Goal: Task Accomplishment & Management: Manage account settings

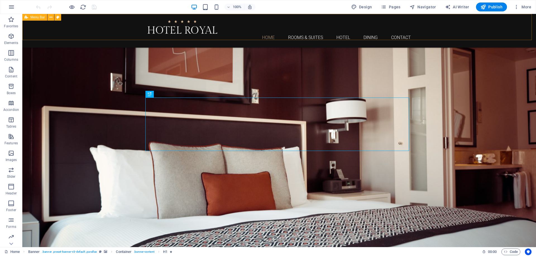
click at [98, 22] on div "Home Rooms & Suites Hotel Dining Contact" at bounding box center [278, 31] width 513 height 34
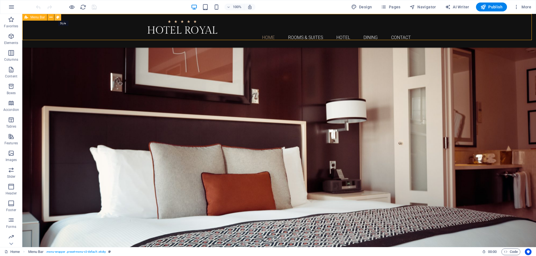
click at [59, 18] on icon at bounding box center [57, 18] width 3 height 6
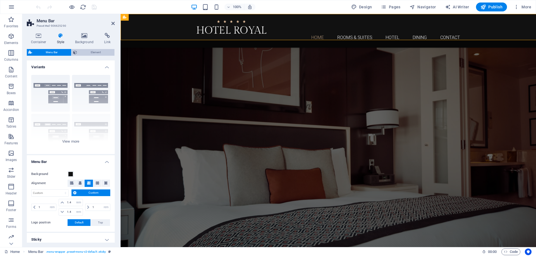
click at [93, 52] on span "Element" at bounding box center [96, 52] width 34 height 7
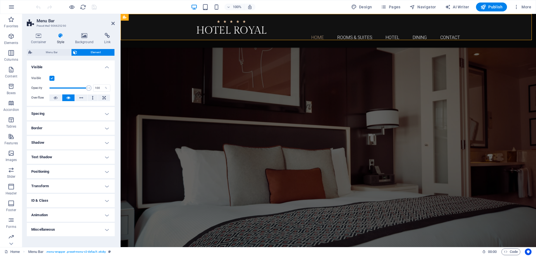
click at [55, 49] on div "Container Style Background Link Size Height Default px rem % vh vw Min. height …" at bounding box center [71, 138] width 88 height 210
click at [54, 50] on span "Menu Bar" at bounding box center [52, 52] width 36 height 7
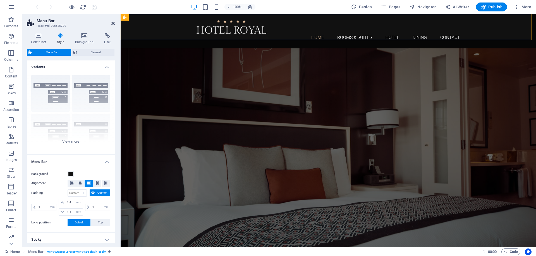
drag, startPoint x: 112, startPoint y: 23, endPoint x: 163, endPoint y: 15, distance: 51.4
click at [112, 23] on icon at bounding box center [112, 23] width 3 height 4
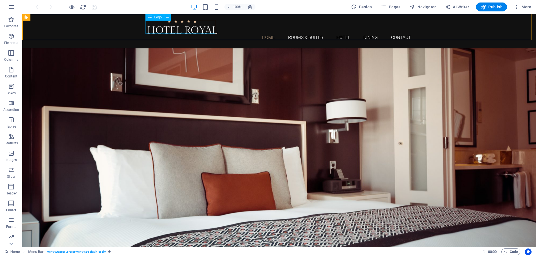
click at [173, 28] on div at bounding box center [278, 27] width 263 height 14
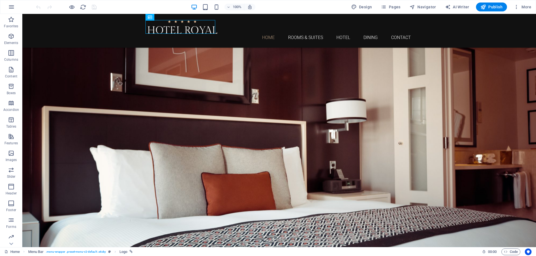
drag, startPoint x: 157, startPoint y: 13, endPoint x: 157, endPoint y: 20, distance: 6.7
click at [157, 15] on section "Favorites Elements Columns Content Boxes Accordion Tables Features Images Slide…" at bounding box center [268, 130] width 536 height 233
click at [158, 19] on span "Logo" at bounding box center [158, 17] width 8 height 3
click at [158, 18] on span "Logo" at bounding box center [158, 17] width 8 height 3
click at [152, 18] on div "Logo" at bounding box center [154, 17] width 19 height 7
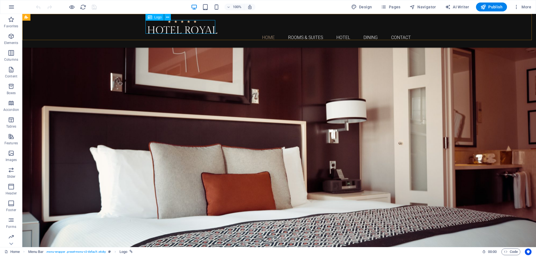
click at [149, 18] on icon at bounding box center [150, 17] width 4 height 7
click at [151, 18] on icon at bounding box center [150, 17] width 4 height 7
select select "px"
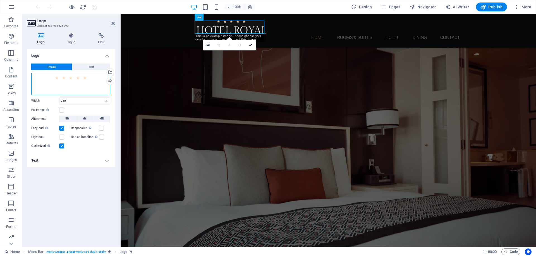
click at [64, 85] on div "Drag files here, click to choose files or select files from Files or our free s…" at bounding box center [70, 84] width 79 height 22
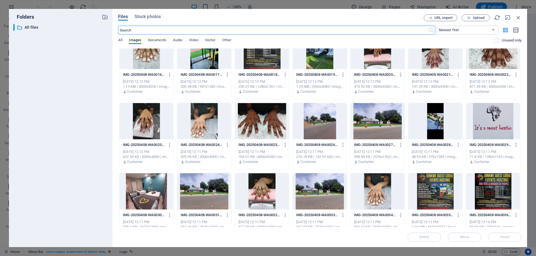
scroll to position [240, 0]
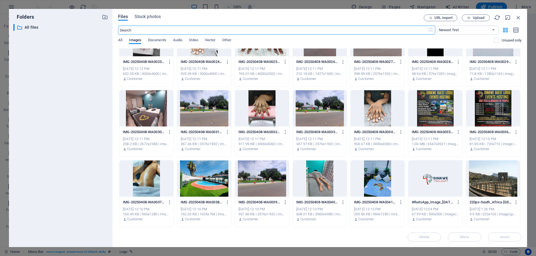
click at [430, 184] on div at bounding box center [435, 179] width 54 height 36
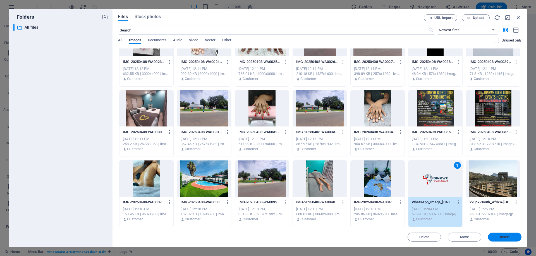
click at [502, 236] on span "Insert" at bounding box center [505, 237] width 10 height 3
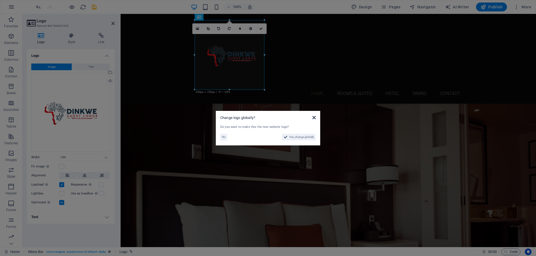
click at [313, 117] on icon at bounding box center [313, 117] width 3 height 4
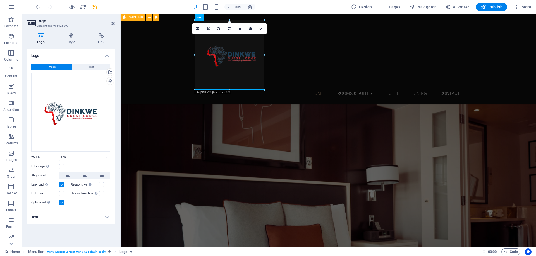
click at [314, 85] on div "Home Rooms & Suites Hotel Dining Contact" at bounding box center [328, 59] width 415 height 90
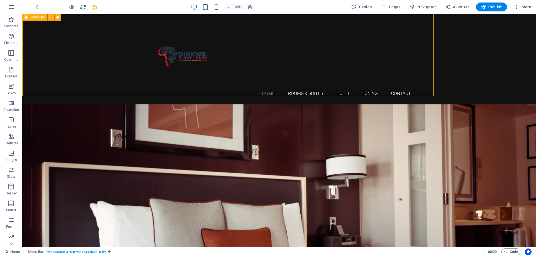
click at [339, 84] on div "Home Rooms & Suites Hotel Dining Contact" at bounding box center [278, 59] width 513 height 90
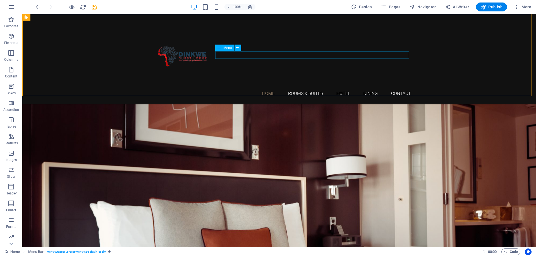
click at [311, 90] on nav "Home Rooms & Suites Hotel Dining Contact" at bounding box center [278, 94] width 263 height 8
click at [226, 49] on span "Menu" at bounding box center [227, 47] width 8 height 3
click at [218, 48] on icon at bounding box center [219, 48] width 4 height 7
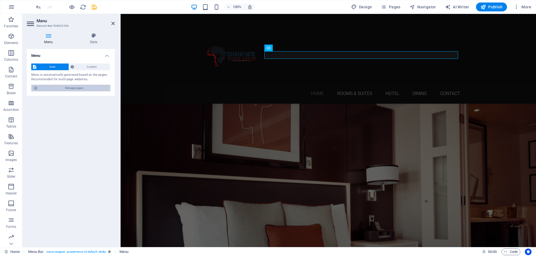
click at [73, 90] on span "Manage pages" at bounding box center [74, 88] width 69 height 7
click at [34, 90] on icon at bounding box center [35, 88] width 5 height 7
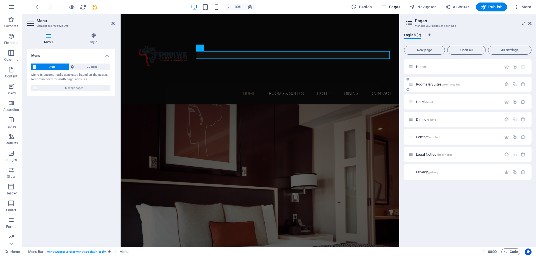
click at [431, 85] on span "Rooms & Suites /rooms-suites" at bounding box center [438, 84] width 44 height 4
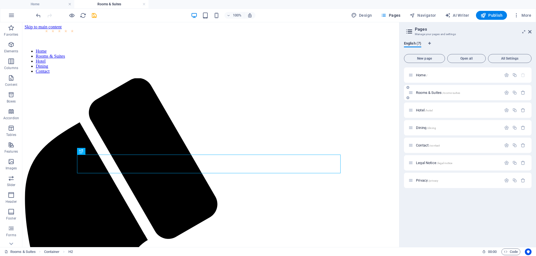
drag, startPoint x: 412, startPoint y: 95, endPoint x: 430, endPoint y: 90, distance: 18.7
click at [430, 90] on div "Rooms & Suites /rooms-suites" at bounding box center [454, 93] width 93 height 6
click at [447, 90] on div "Rooms & Suites /rooms-suites" at bounding box center [454, 93] width 93 height 6
click at [444, 92] on span "/rooms-suites" at bounding box center [451, 92] width 18 height 3
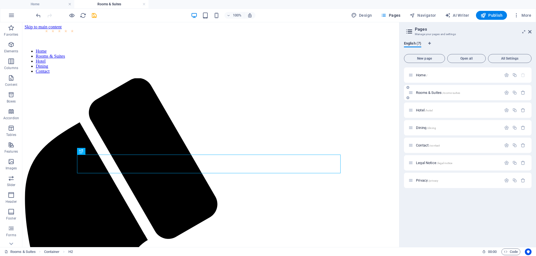
click at [444, 92] on span "/rooms-suites" at bounding box center [451, 92] width 18 height 3
click at [408, 88] on icon at bounding box center [407, 87] width 3 height 3
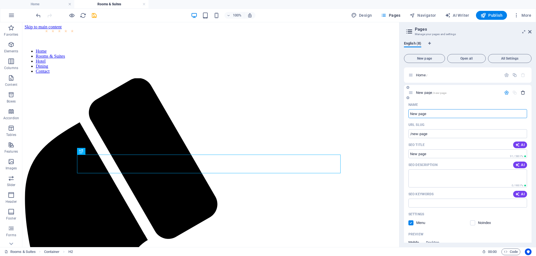
click at [520, 93] on icon "button" at bounding box center [522, 92] width 5 height 5
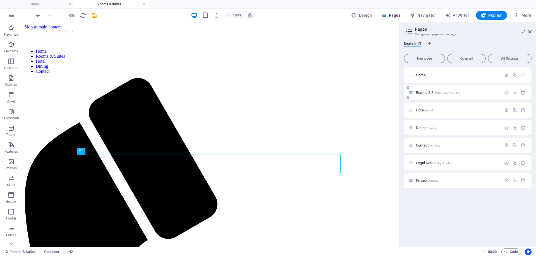
click at [411, 93] on icon at bounding box center [410, 92] width 5 height 5
click at [432, 93] on span "Rooms & Suites /rooms-suites" at bounding box center [438, 93] width 44 height 4
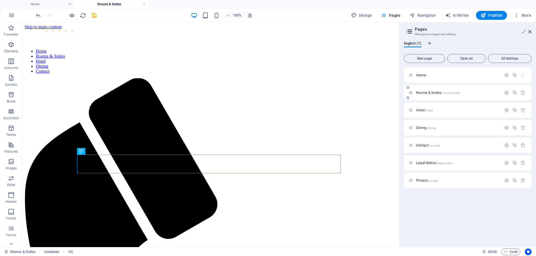
click at [406, 98] on icon at bounding box center [407, 97] width 3 height 3
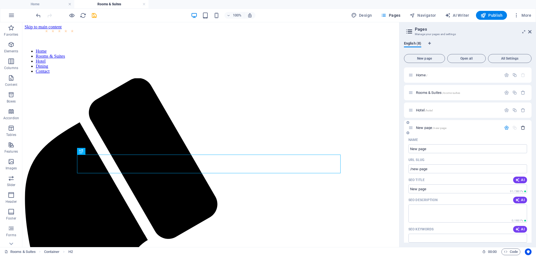
click at [520, 129] on icon "button" at bounding box center [522, 128] width 5 height 5
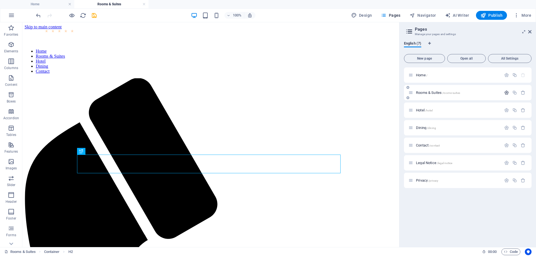
click at [506, 93] on icon "button" at bounding box center [506, 92] width 5 height 5
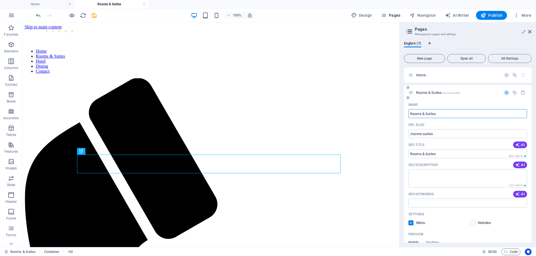
click at [432, 115] on input "Rooms & Suites" at bounding box center [467, 113] width 119 height 9
click at [476, 99] on div "Rooms & Suites /rooms-suites" at bounding box center [467, 92] width 127 height 15
click at [412, 92] on icon at bounding box center [410, 92] width 5 height 5
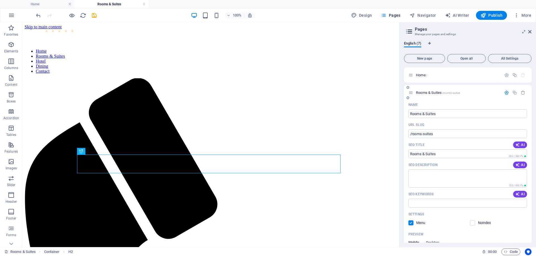
click at [412, 92] on icon at bounding box center [410, 92] width 5 height 5
click at [504, 94] on icon "button" at bounding box center [506, 92] width 5 height 5
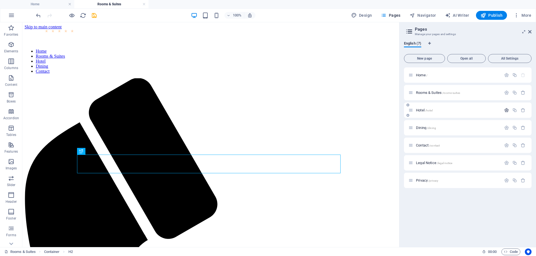
click at [508, 111] on icon "button" at bounding box center [506, 110] width 5 height 5
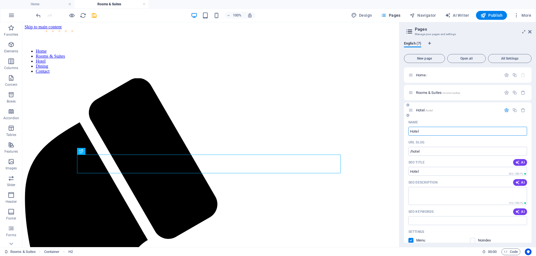
click at [420, 130] on input "Hotel" at bounding box center [467, 131] width 119 height 9
type input "Spa"
type input "/spa"
type input "Spa"
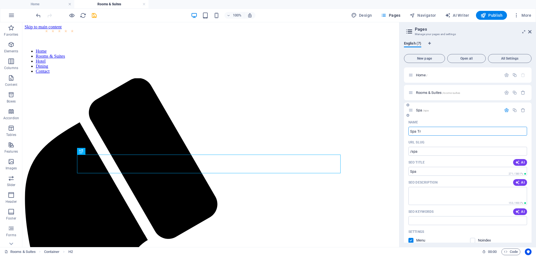
type input "Spa Tre"
type input "Spa"
type input "Spa Tre"
type input "/spa-tre"
type input "Spa Tre"
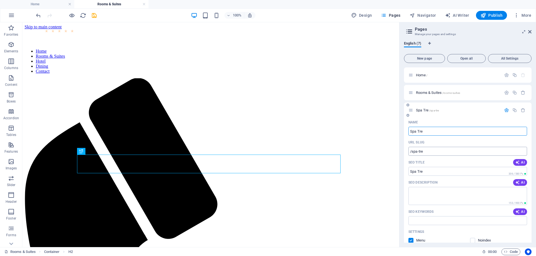
type input "Spa Trea"
type input "/spa-tret"
type input "Spa Tret"
type input "Spa Trea"
type input "/spa-trea"
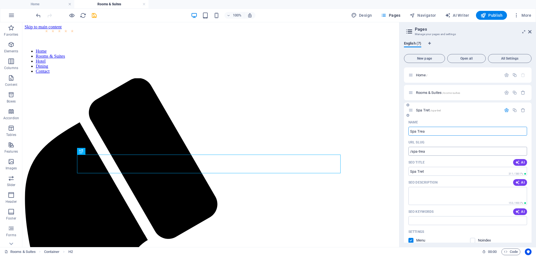
type input "Spa Trea"
type input "Spa Treatin"
type input "/spa-treat"
type input "Spa Treat"
type input "Spa Treatings"
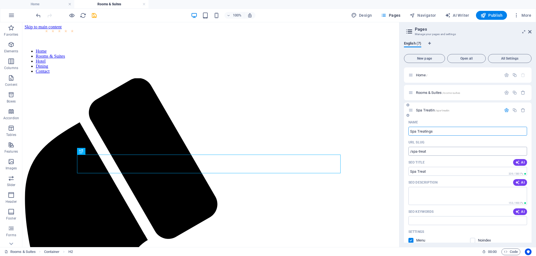
type input "/spa-treatin"
type input "Spa Treatin"
type input "Spa Treatings"
type input "/spa-treatings"
type input "Spa Treatings"
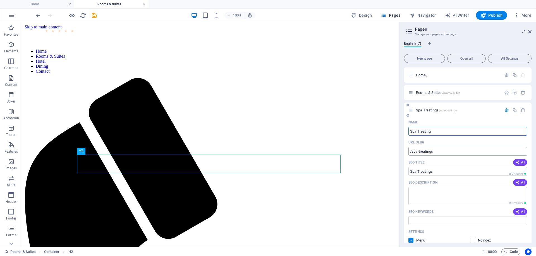
type input "Spa Treating"
type input "/spa-treating"
type input "Spa Treating"
type input "S"
type input "/spa-treatin"
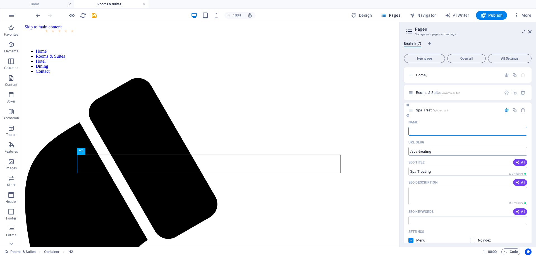
type input "Spa Treatin"
type input "/"
type input "Tream"
type input "/tream"
type input "Tream"
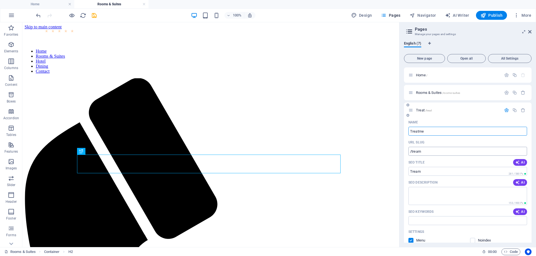
type input "Treatmen"
type input "/treat"
type input "Treat"
type input "Treatments"
type input "/treatments"
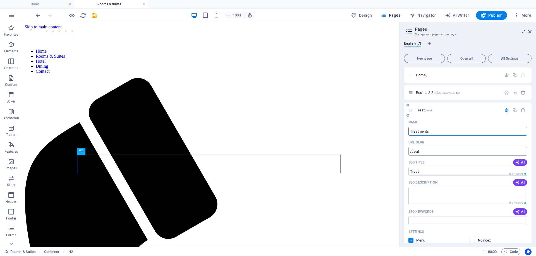
type input "Treatments"
click at [421, 111] on span "Treatments /treatments" at bounding box center [433, 110] width 34 height 4
click at [449, 110] on span "/treatments" at bounding box center [442, 110] width 15 height 3
click at [410, 110] on icon at bounding box center [410, 110] width 5 height 5
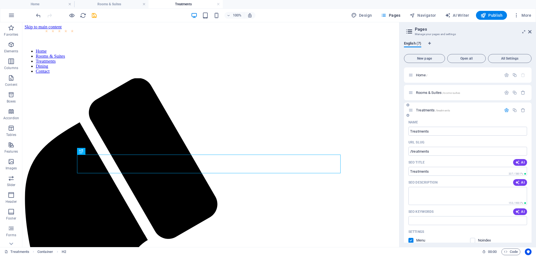
click at [411, 110] on icon at bounding box center [410, 110] width 5 height 5
click at [504, 111] on icon "button" at bounding box center [506, 110] width 5 height 5
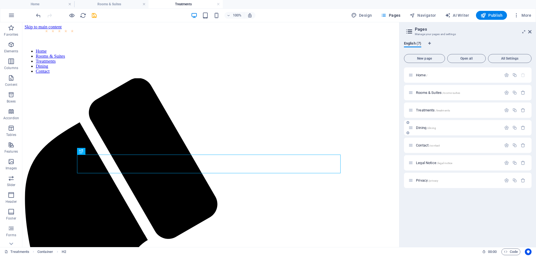
click at [421, 127] on span "Dining /dining" at bounding box center [426, 128] width 20 height 4
click at [421, 138] on div "Contact /contact" at bounding box center [467, 145] width 127 height 15
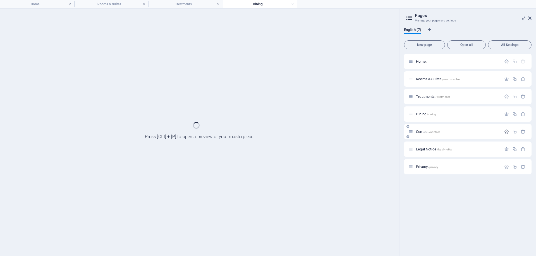
click at [505, 133] on icon "button" at bounding box center [506, 131] width 5 height 5
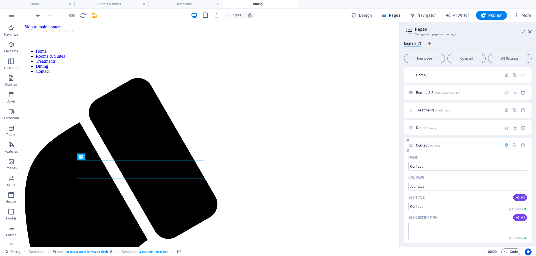
click at [507, 146] on icon "button" at bounding box center [506, 145] width 5 height 5
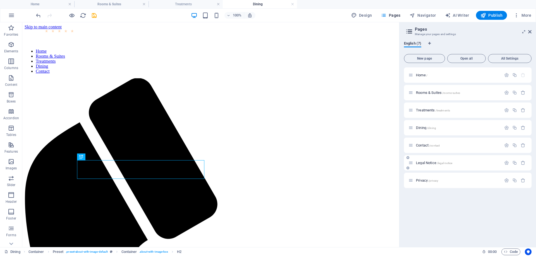
click at [430, 167] on div "Legal Notice /legal-notice" at bounding box center [467, 162] width 127 height 15
click at [508, 128] on icon "button" at bounding box center [506, 128] width 5 height 5
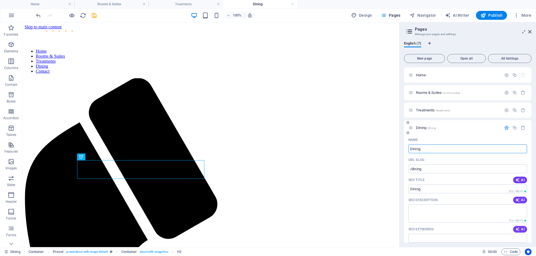
click at [432, 152] on input "Dining" at bounding box center [467, 149] width 119 height 9
type input "/"
type input "Host"
type input "/hos"
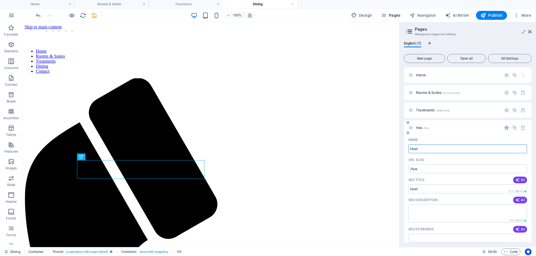
type input "Hos"
type input "[PERSON_NAME]"
type input "/[PERSON_NAME]"
type input "[PERSON_NAME]"
type input "Hosting"
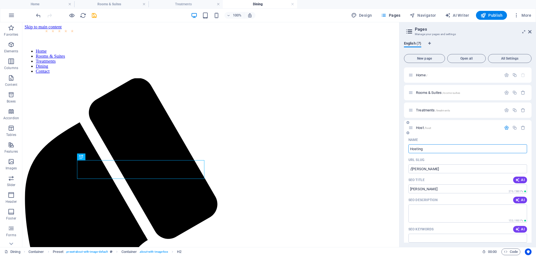
type input "/host"
type input "Host"
type input "Hosting"
type input "/hosting"
type input "Hosting"
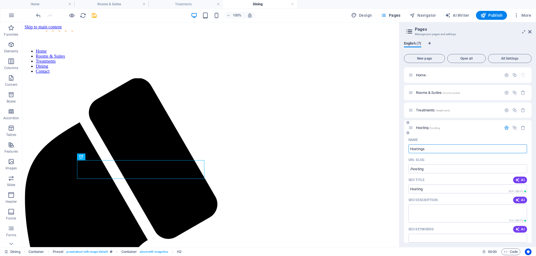
type input "Hostings"
type input "/hostings"
type input "Hostings"
type input "Hosting"
type input "/hosting"
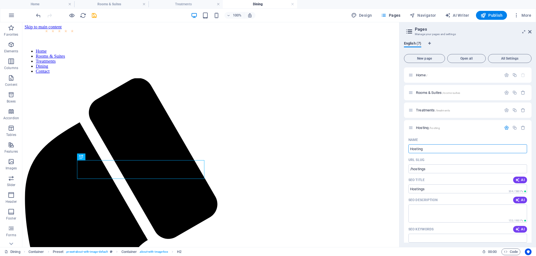
type input "Hosting"
click at [506, 128] on icon "button" at bounding box center [506, 128] width 5 height 5
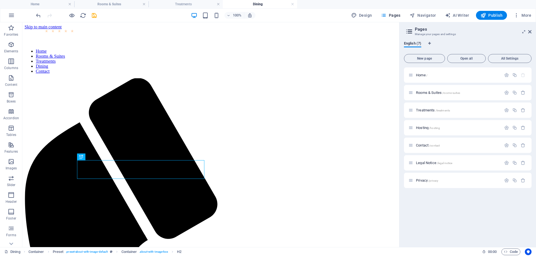
click at [442, 201] on div "Home / Rooms & Suites /rooms-suites Treatments /treatments Hosting /hosting Con…" at bounding box center [467, 155] width 127 height 175
click at [451, 207] on div "Home / Rooms & Suites /rooms-suites Treatments /treatments Hosting /hosting Con…" at bounding box center [467, 155] width 127 height 175
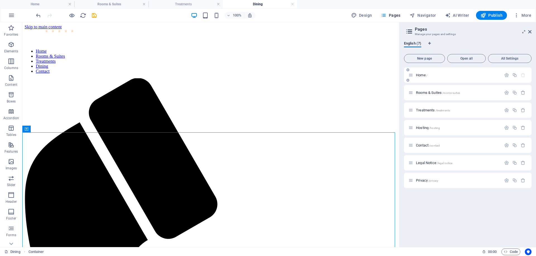
click at [427, 75] on p "Home /" at bounding box center [458, 75] width 84 height 4
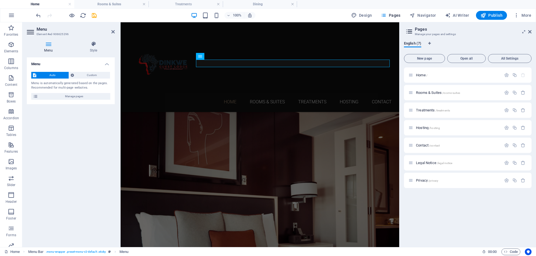
click at [531, 32] on aside "Pages Manage your pages and settings English (7) New page Open all All Settings…" at bounding box center [467, 134] width 137 height 225
click at [530, 32] on icon at bounding box center [529, 32] width 3 height 4
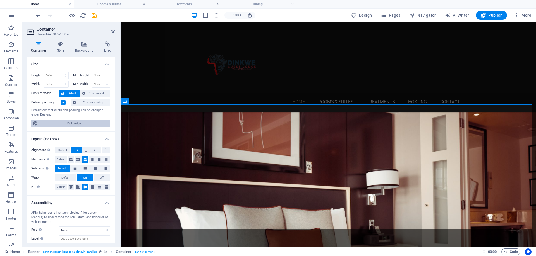
click at [78, 125] on span "Edit design" at bounding box center [74, 123] width 69 height 7
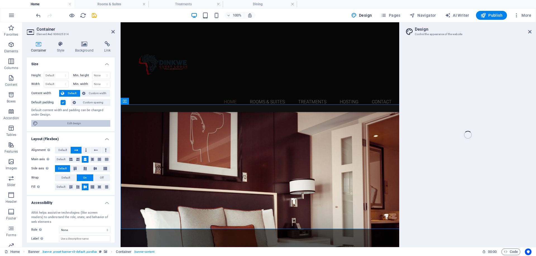
select select "rem"
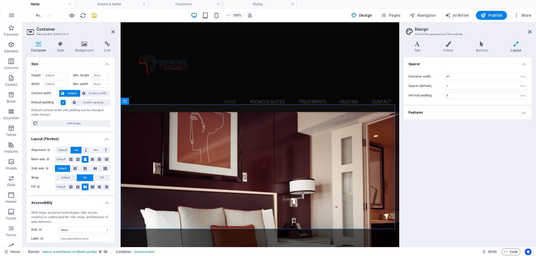
click at [517, 45] on icon at bounding box center [515, 44] width 31 height 6
click at [416, 114] on h4 "Features" at bounding box center [467, 112] width 127 height 13
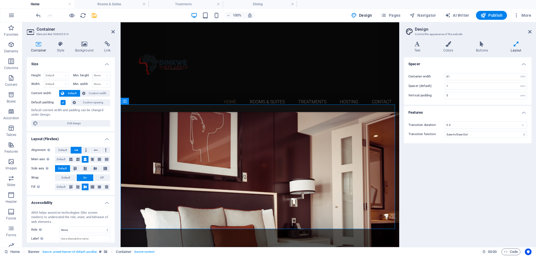
click at [416, 114] on h4 "Features" at bounding box center [467, 111] width 127 height 10
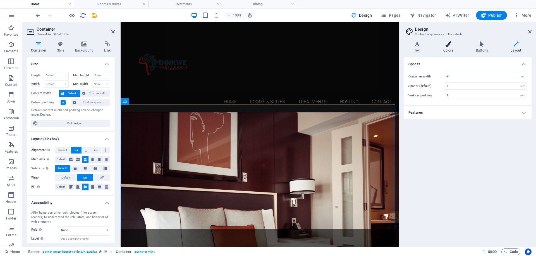
click at [447, 47] on h4 "Colors" at bounding box center [449, 47] width 33 height 12
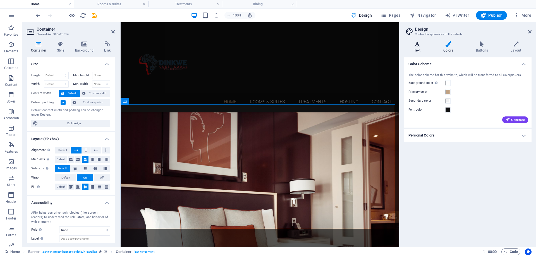
click at [410, 52] on h4 "Text" at bounding box center [418, 47] width 29 height 12
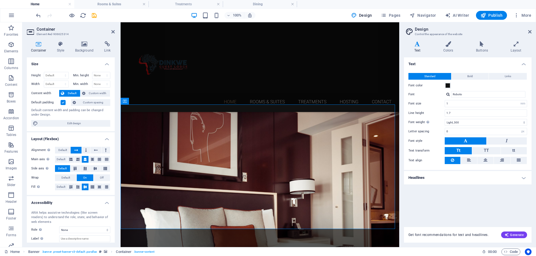
click at [531, 29] on h2 "Design" at bounding box center [473, 29] width 117 height 5
click at [59, 44] on icon at bounding box center [61, 44] width 16 height 6
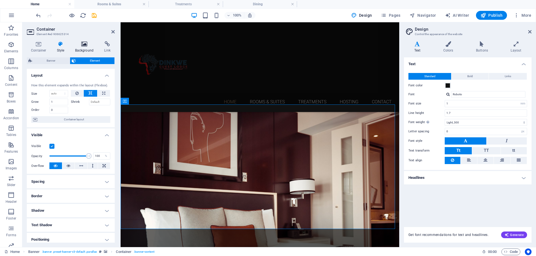
click at [85, 45] on icon at bounding box center [84, 44] width 27 height 6
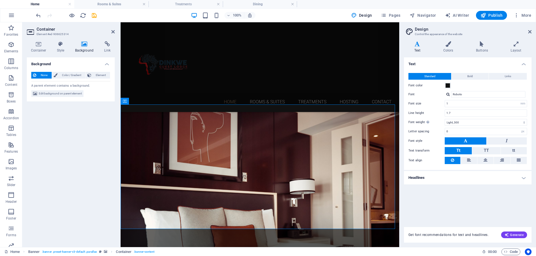
click at [115, 30] on aside "Container Element #ed-906625314 Container Style Background Link Size Height Def…" at bounding box center [71, 134] width 98 height 225
click at [111, 30] on icon at bounding box center [112, 32] width 3 height 4
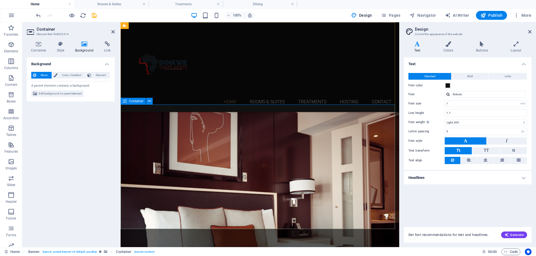
click at [139, 104] on div "Container" at bounding box center [133, 101] width 25 height 7
click at [138, 102] on span "Container" at bounding box center [136, 101] width 15 height 3
click at [41, 44] on icon at bounding box center [39, 44] width 24 height 6
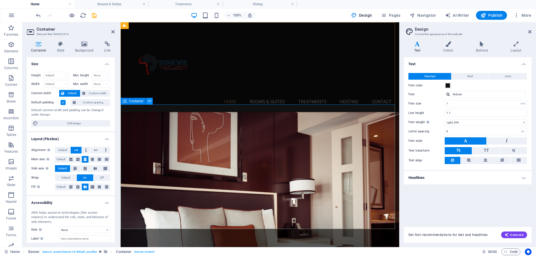
click at [149, 102] on icon at bounding box center [149, 101] width 3 height 6
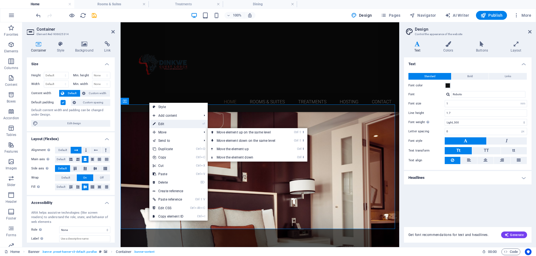
click at [166, 123] on link "⏎ Edit" at bounding box center [167, 124] width 37 height 8
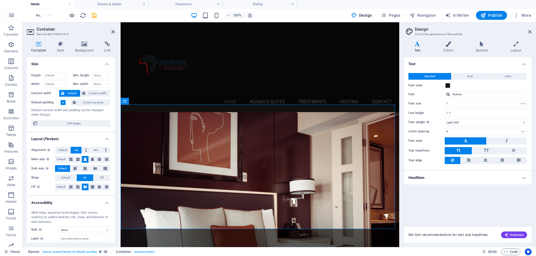
scroll to position [31, 0]
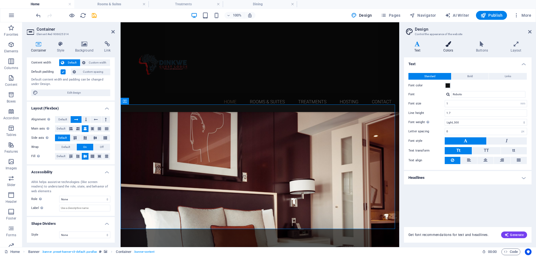
click at [450, 44] on icon at bounding box center [448, 44] width 30 height 6
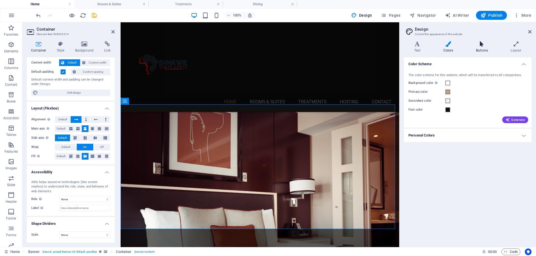
click at [486, 48] on h4 "Buttons" at bounding box center [482, 47] width 35 height 12
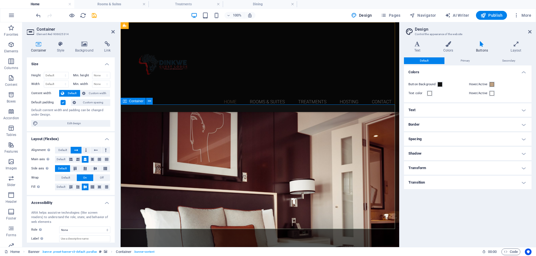
click at [62, 49] on h4 "Style" at bounding box center [62, 47] width 18 height 12
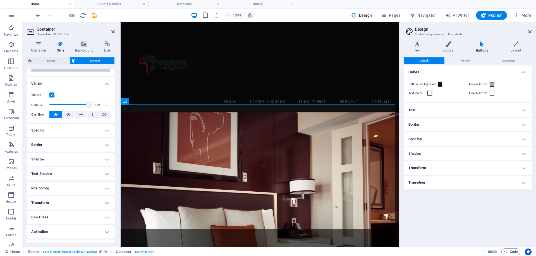
scroll to position [62, 0]
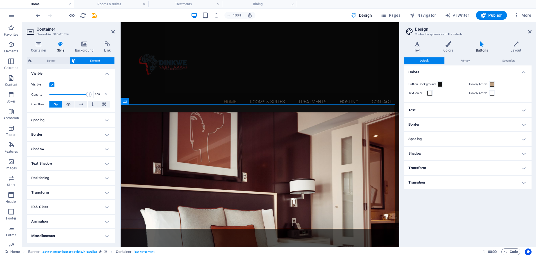
click at [83, 117] on h4 "Spacing" at bounding box center [71, 120] width 88 height 13
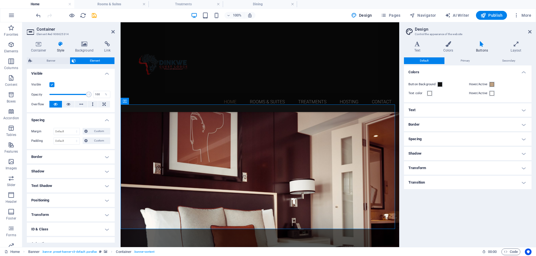
click at [81, 157] on h4 "Border" at bounding box center [71, 156] width 88 height 13
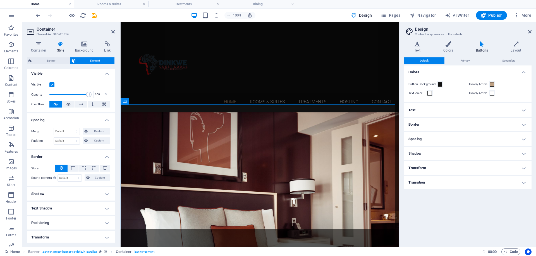
click at [66, 189] on h4 "Shadow" at bounding box center [71, 193] width 88 height 13
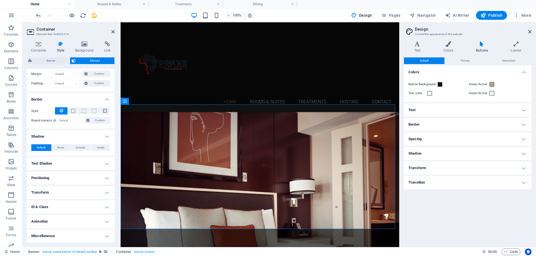
click at [65, 179] on h4 "Positioning" at bounding box center [71, 178] width 88 height 13
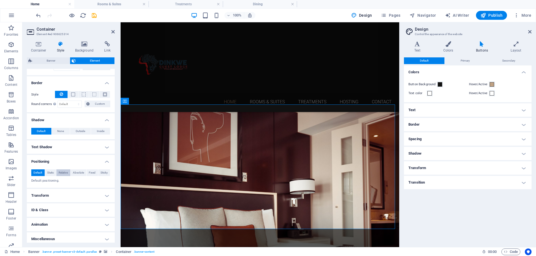
scroll to position [139, 0]
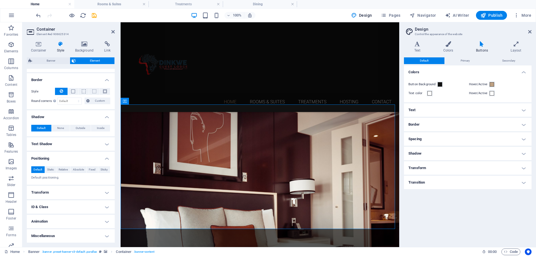
click at [60, 194] on h4 "Transform" at bounding box center [71, 192] width 88 height 13
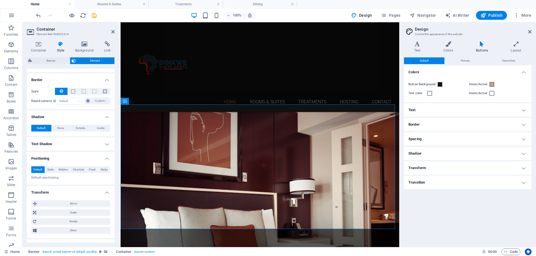
scroll to position [178, 0]
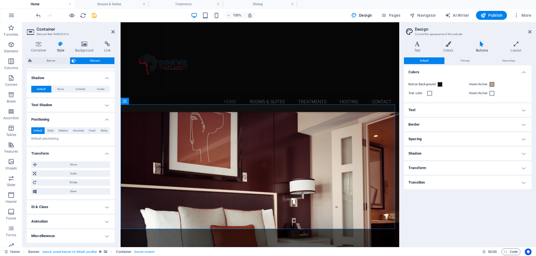
click at [52, 209] on h4 "ID & Class" at bounding box center [71, 207] width 88 height 13
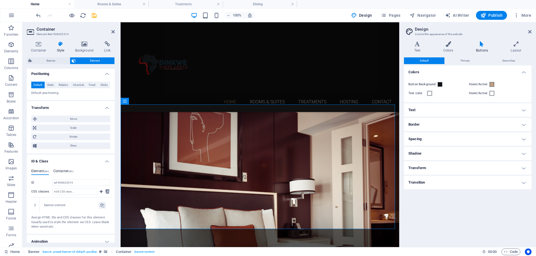
scroll to position [244, 0]
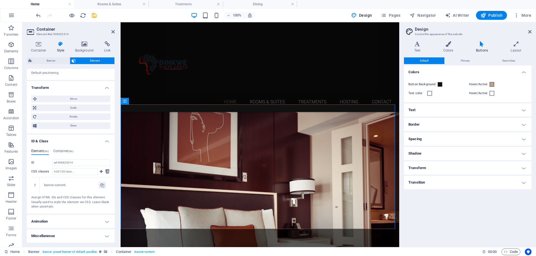
click at [55, 74] on p "Default positioning." at bounding box center [70, 73] width 79 height 5
click at [66, 86] on h4 "Transform" at bounding box center [71, 86] width 88 height 10
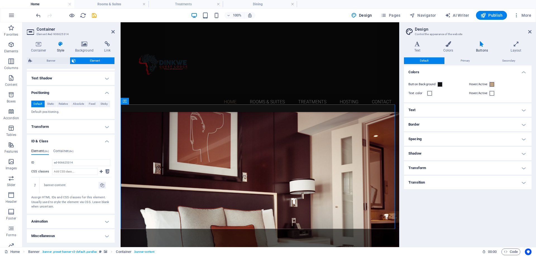
scroll to position [204, 0]
click at [81, 126] on h4 "Transform" at bounding box center [71, 126] width 88 height 13
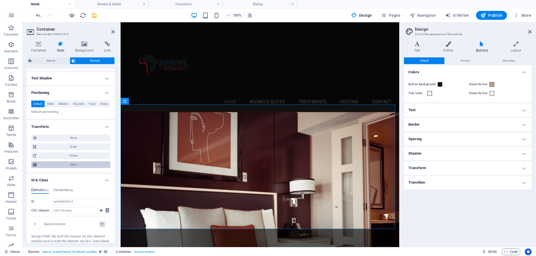
scroll to position [244, 0]
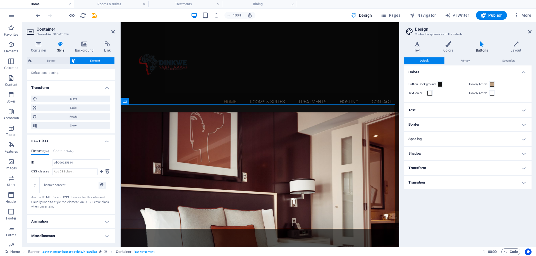
click at [107, 90] on h4 "Transform" at bounding box center [71, 86] width 88 height 10
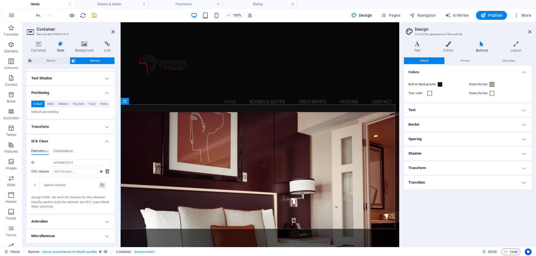
click at [105, 139] on h4 "ID & Class" at bounding box center [71, 140] width 88 height 10
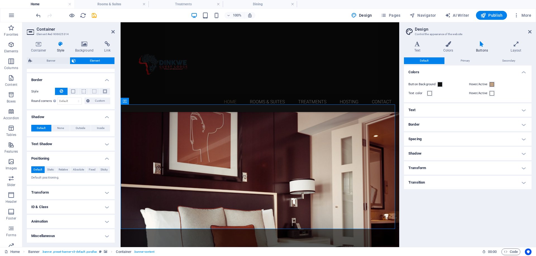
click at [58, 224] on h4 "Animation" at bounding box center [71, 221] width 88 height 13
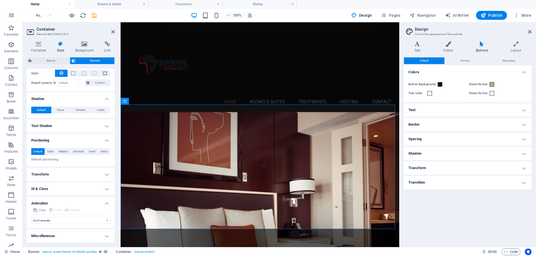
click at [56, 239] on h4 "Miscellaneous" at bounding box center [71, 236] width 88 height 13
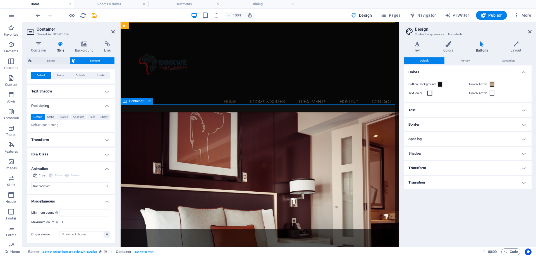
click at [113, 33] on icon at bounding box center [112, 32] width 3 height 4
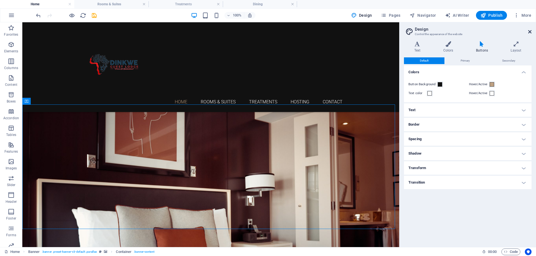
click at [530, 31] on icon at bounding box center [529, 32] width 3 height 4
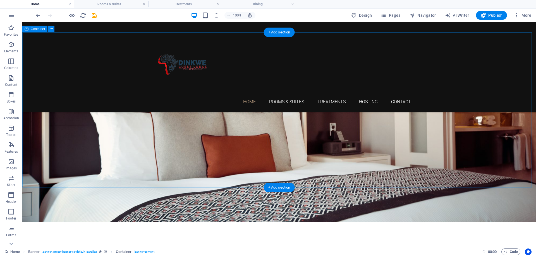
scroll to position [0, 0]
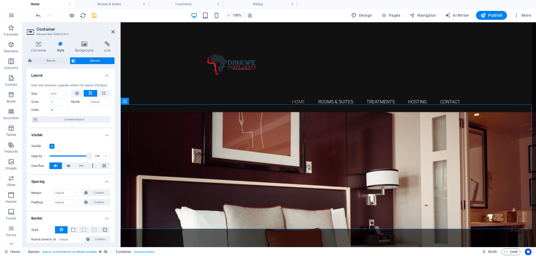
click at [50, 64] on div "Banner Element Layout How this element expands within the layout (Flexbox). Siz…" at bounding box center [71, 150] width 88 height 186
click at [52, 62] on span "Banner" at bounding box center [51, 60] width 34 height 7
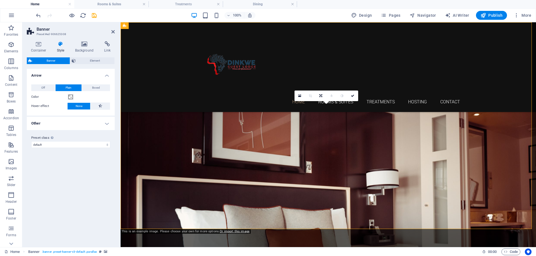
click at [57, 124] on h4 "Other" at bounding box center [71, 123] width 88 height 13
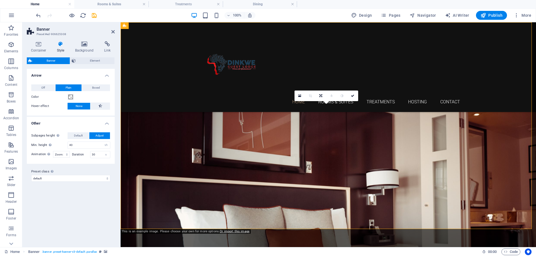
click at [58, 124] on h4 "Other" at bounding box center [71, 122] width 88 height 10
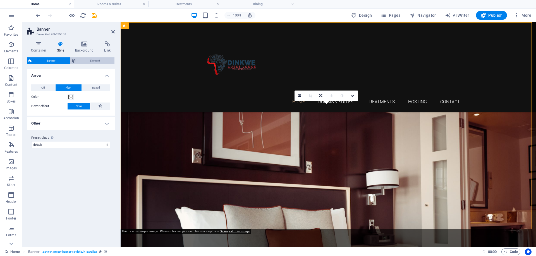
click at [88, 62] on span "Element" at bounding box center [95, 60] width 36 height 7
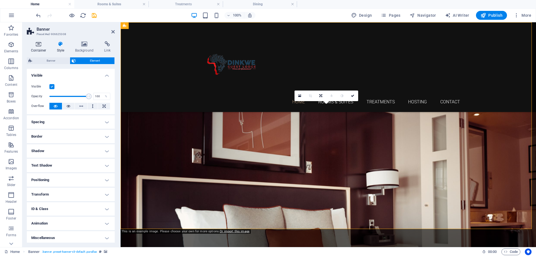
click at [40, 45] on icon at bounding box center [39, 44] width 24 height 6
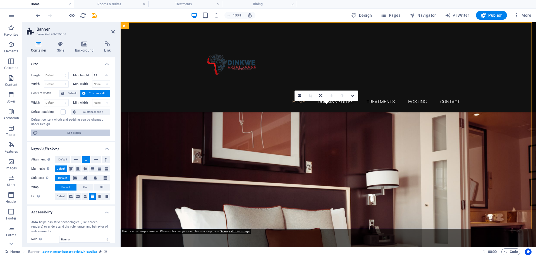
click at [90, 131] on span "Edit design" at bounding box center [74, 133] width 69 height 7
select select "rem"
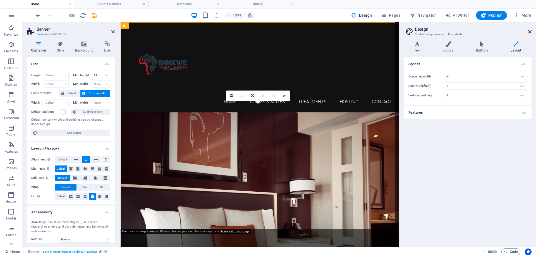
click at [528, 33] on icon at bounding box center [529, 32] width 3 height 4
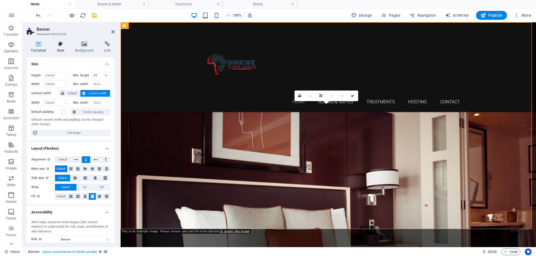
click at [57, 44] on icon at bounding box center [61, 44] width 16 height 6
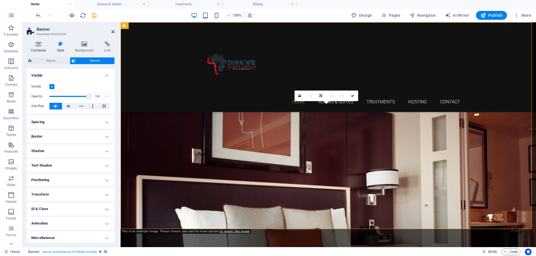
click at [39, 46] on icon at bounding box center [39, 44] width 24 height 6
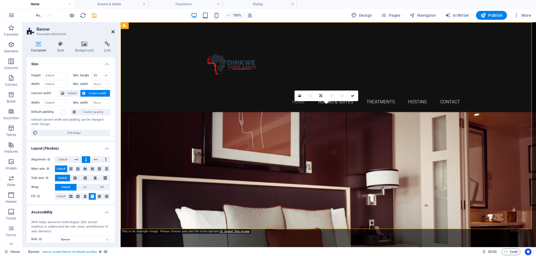
click at [112, 32] on icon at bounding box center [112, 32] width 3 height 4
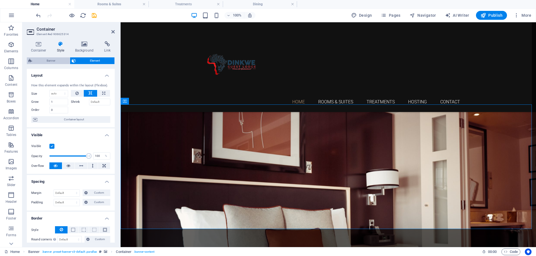
click at [53, 61] on span "Banner" at bounding box center [51, 60] width 34 height 7
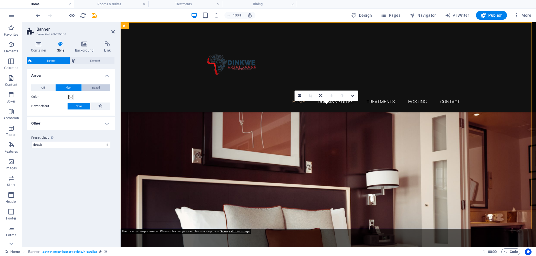
click at [97, 90] on span "Boxed" at bounding box center [96, 88] width 8 height 7
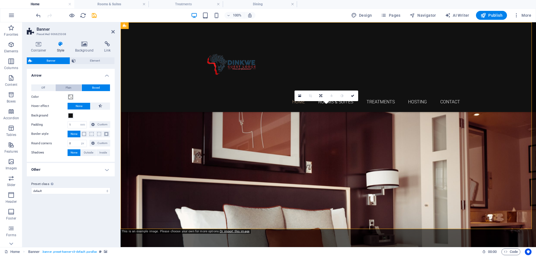
click at [71, 88] on span "Plain" at bounding box center [69, 88] width 6 height 7
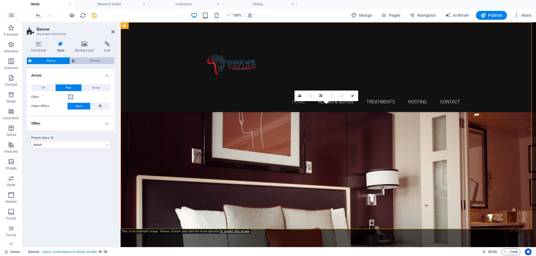
click at [93, 62] on span "Element" at bounding box center [95, 60] width 36 height 7
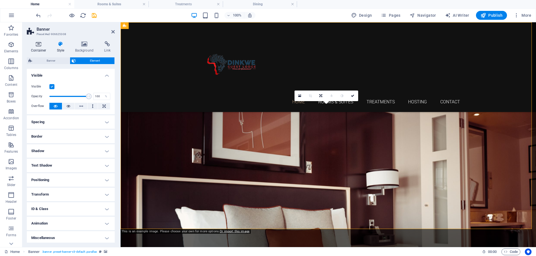
click at [38, 48] on h4 "Container" at bounding box center [40, 47] width 26 height 12
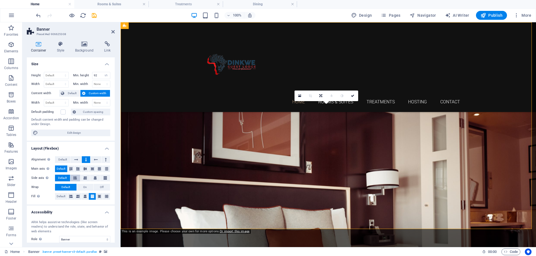
scroll to position [40, 0]
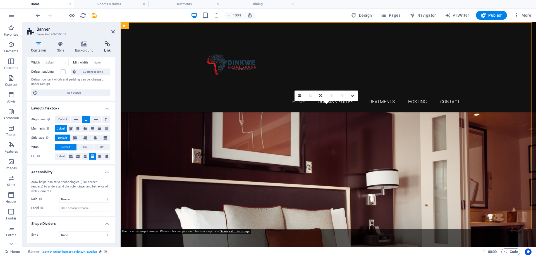
click at [107, 46] on icon at bounding box center [107, 44] width 15 height 6
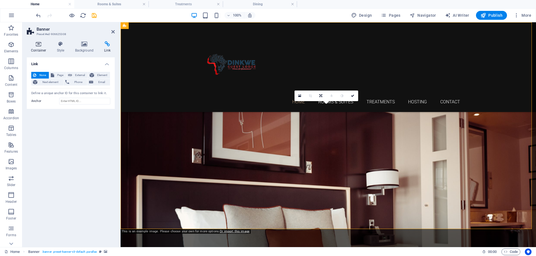
click at [38, 46] on icon at bounding box center [39, 44] width 24 height 6
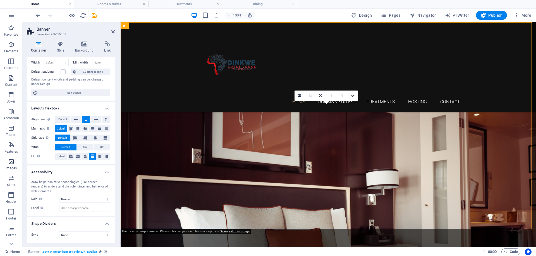
click at [12, 163] on icon "button" at bounding box center [11, 161] width 7 height 7
click at [11, 164] on icon "button" at bounding box center [11, 161] width 7 height 7
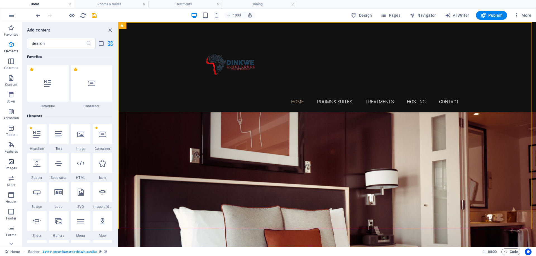
scroll to position [2829, 0]
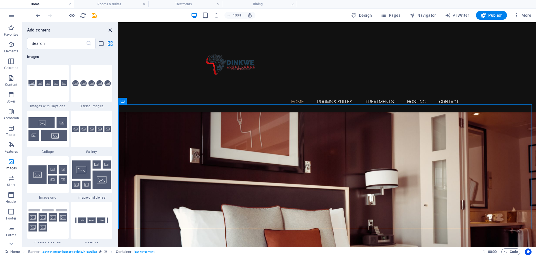
drag, startPoint x: 109, startPoint y: 30, endPoint x: 87, endPoint y: 8, distance: 30.4
click at [109, 30] on icon "close panel" at bounding box center [110, 30] width 6 height 6
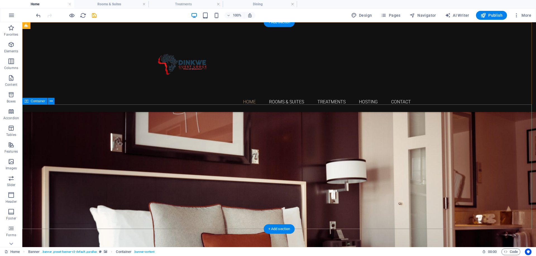
click at [51, 102] on icon at bounding box center [51, 101] width 3 height 6
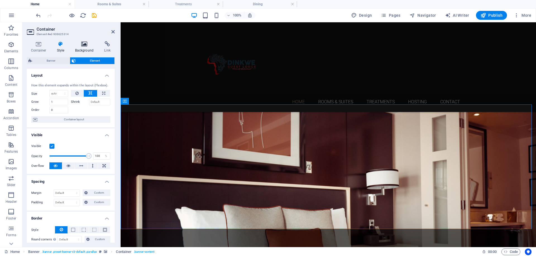
click at [86, 46] on icon at bounding box center [84, 44] width 27 height 6
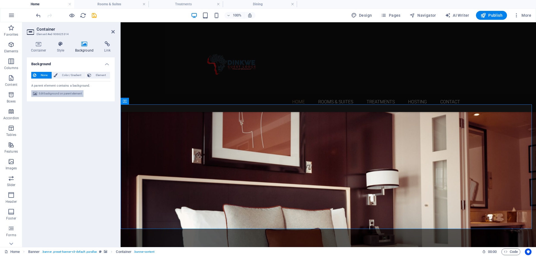
click at [66, 93] on span "Edit background on parent element" at bounding box center [60, 93] width 43 height 7
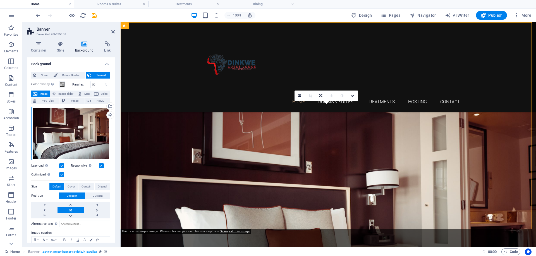
click at [68, 138] on div "Drag files here, click to choose files or select files from Files or our free s…" at bounding box center [70, 134] width 79 height 54
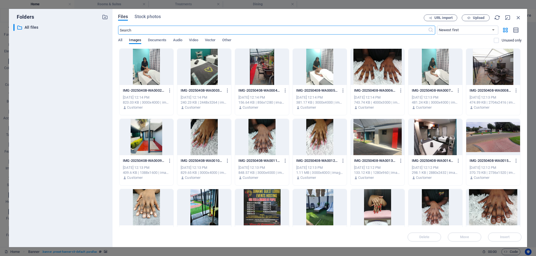
scroll to position [156, 0]
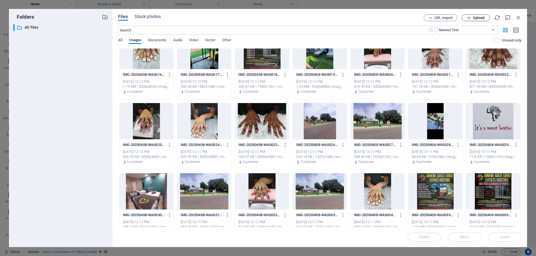
click at [471, 16] on span "Upload" at bounding box center [475, 18] width 23 height 4
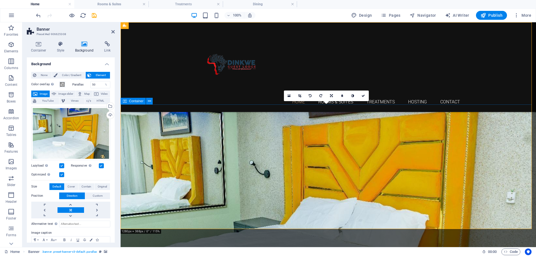
scroll to position [197, 0]
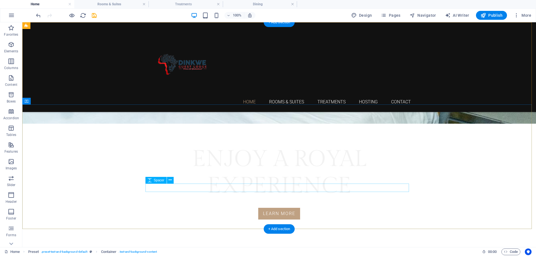
scroll to position [0, 0]
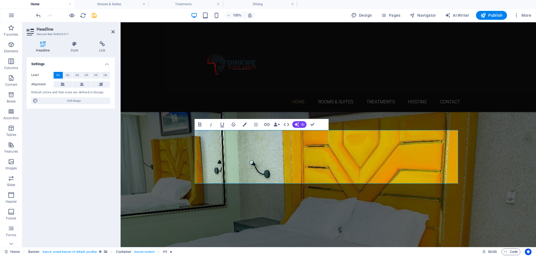
click at [75, 179] on div "Settings Level H1 H2 H3 H4 H5 H6 Alignment Default colors and font sizes are de…" at bounding box center [71, 150] width 88 height 186
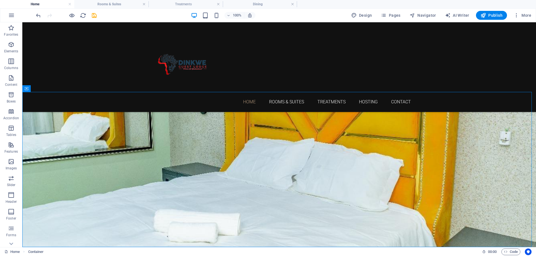
scroll to position [137, 0]
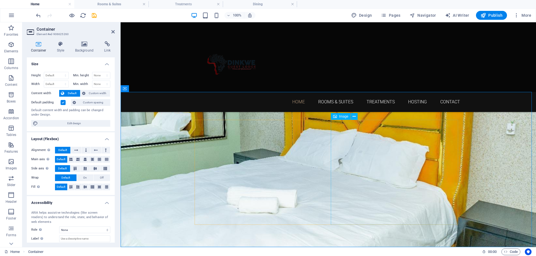
select select "%"
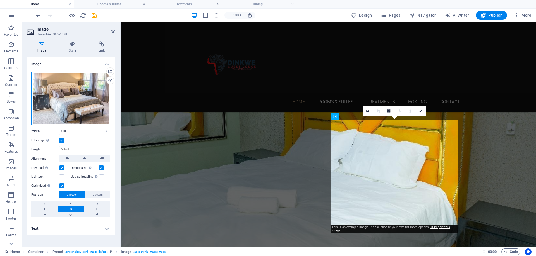
click at [62, 91] on div "Drag files here, click to choose files or select files from Files or our free s…" at bounding box center [70, 99] width 79 height 54
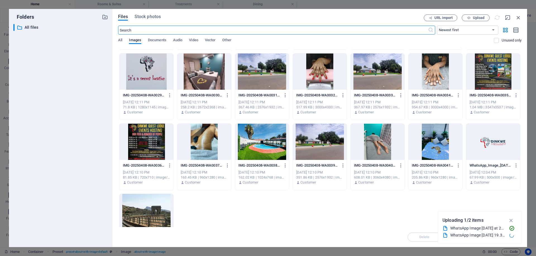
scroll to position [310, 0]
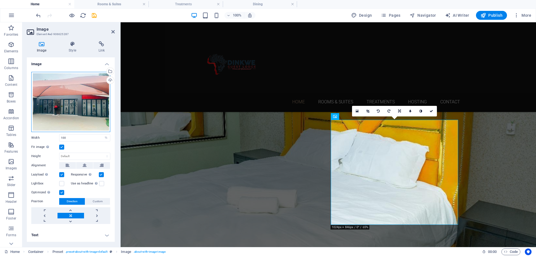
click at [68, 109] on div "Drag files here, click to choose files or select files from Files or our free s…" at bounding box center [70, 102] width 79 height 60
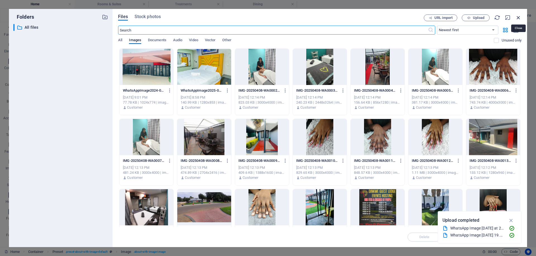
click at [520, 17] on icon "button" at bounding box center [518, 18] width 6 height 6
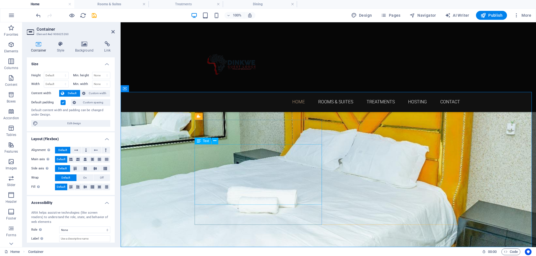
drag, startPoint x: 207, startPoint y: 146, endPoint x: 220, endPoint y: 155, distance: 16.3
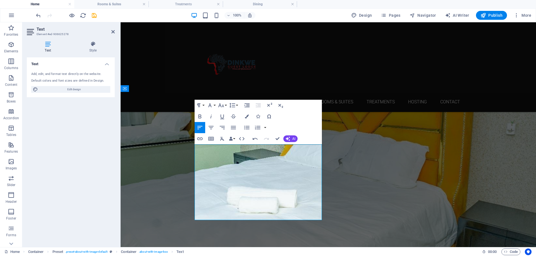
drag, startPoint x: 251, startPoint y: 147, endPoint x: 199, endPoint y: 151, distance: 52.0
drag, startPoint x: 256, startPoint y: 164, endPoint x: 238, endPoint y: 165, distance: 18.2
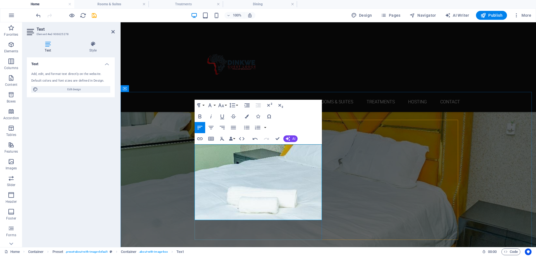
drag, startPoint x: 233, startPoint y: 150, endPoint x: 153, endPoint y: 183, distance: 86.6
